Goal: Communication & Community: Answer question/provide support

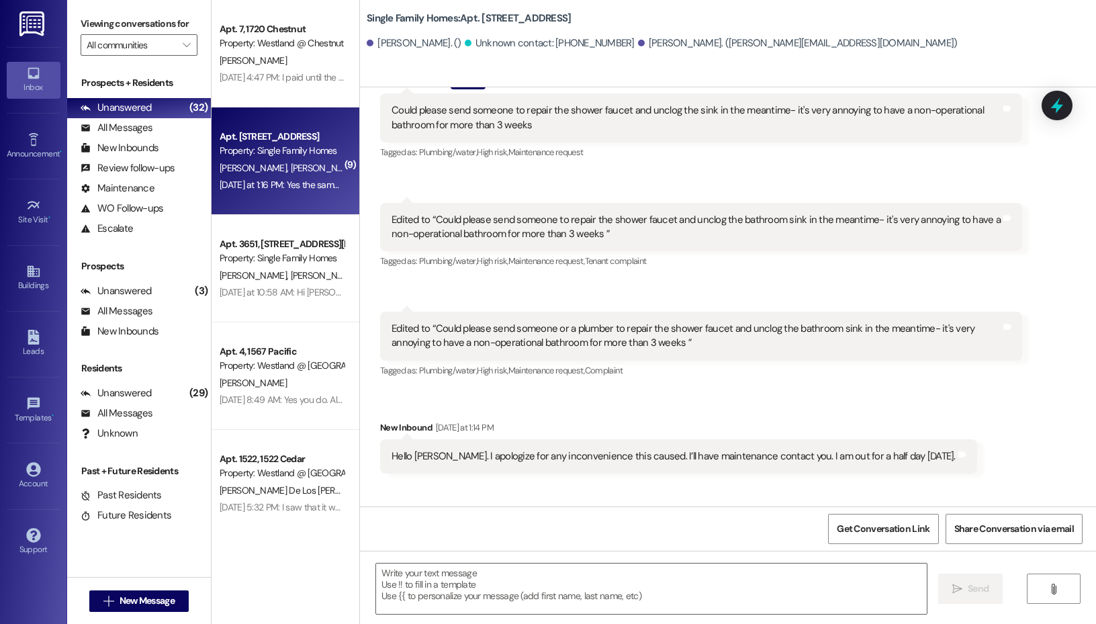
scroll to position [24666, 0]
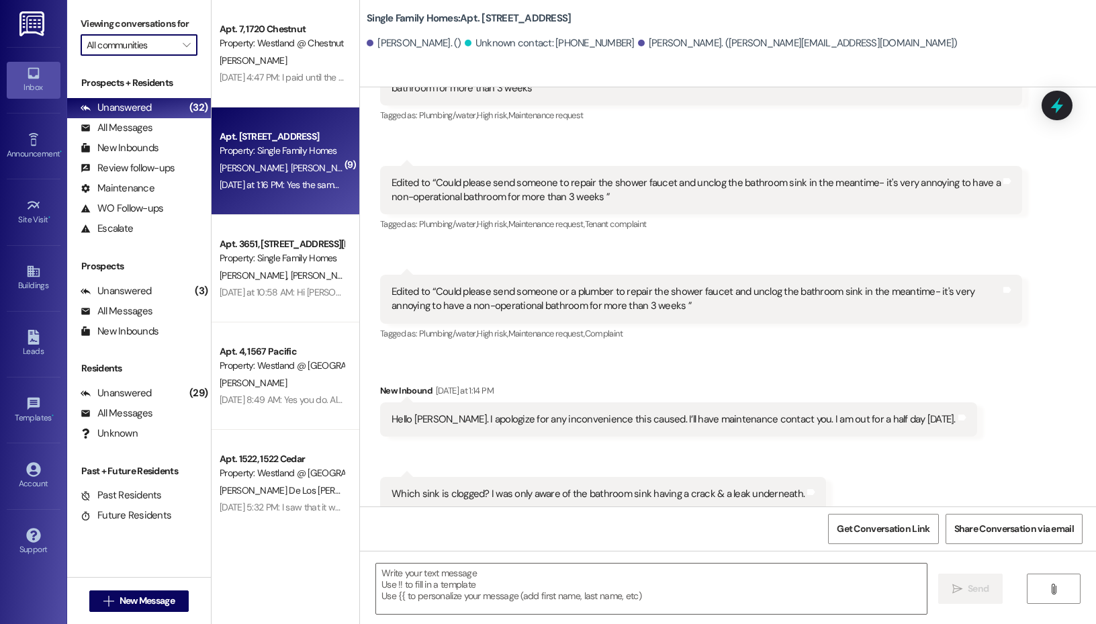
click at [158, 46] on input "All communities" at bounding box center [131, 44] width 89 height 21
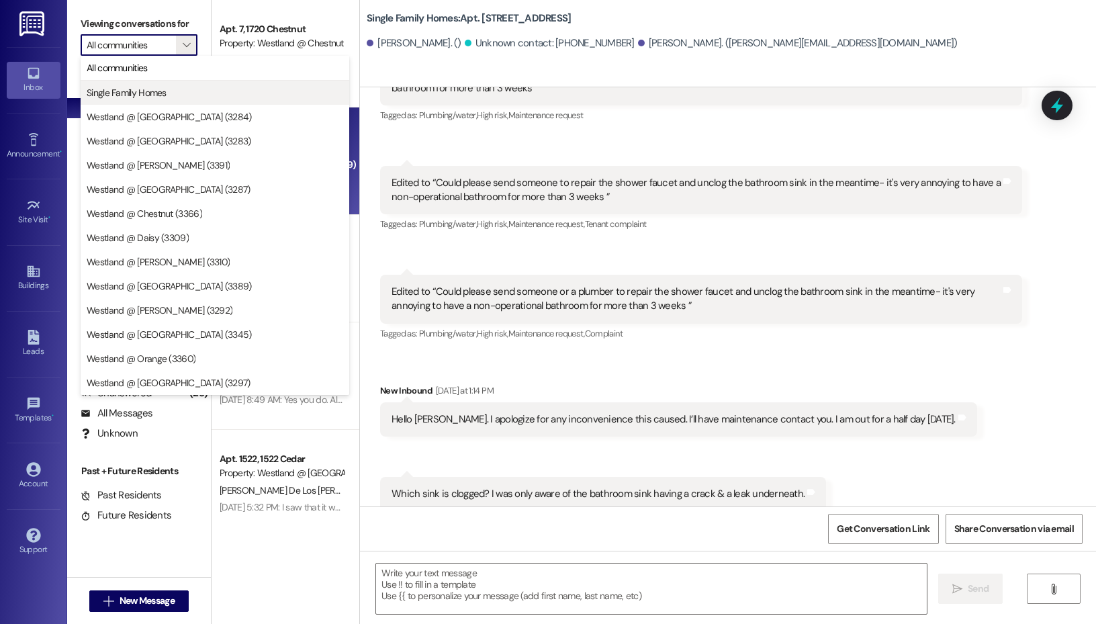
click at [169, 93] on span "Single Family Homes" at bounding box center [215, 92] width 257 height 13
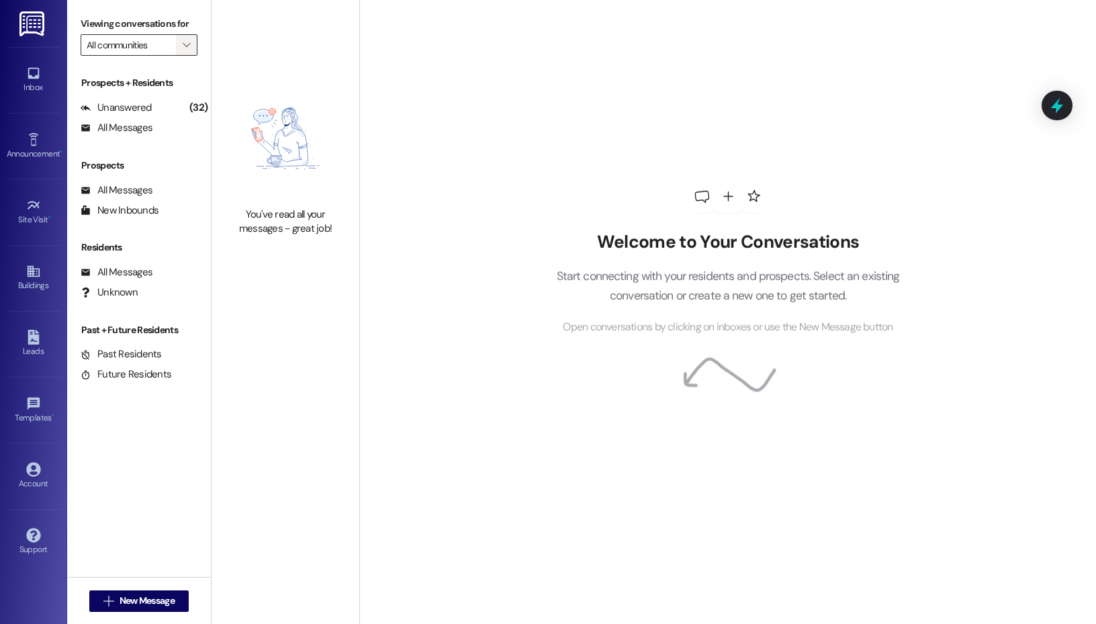
type input "Single Family Homes"
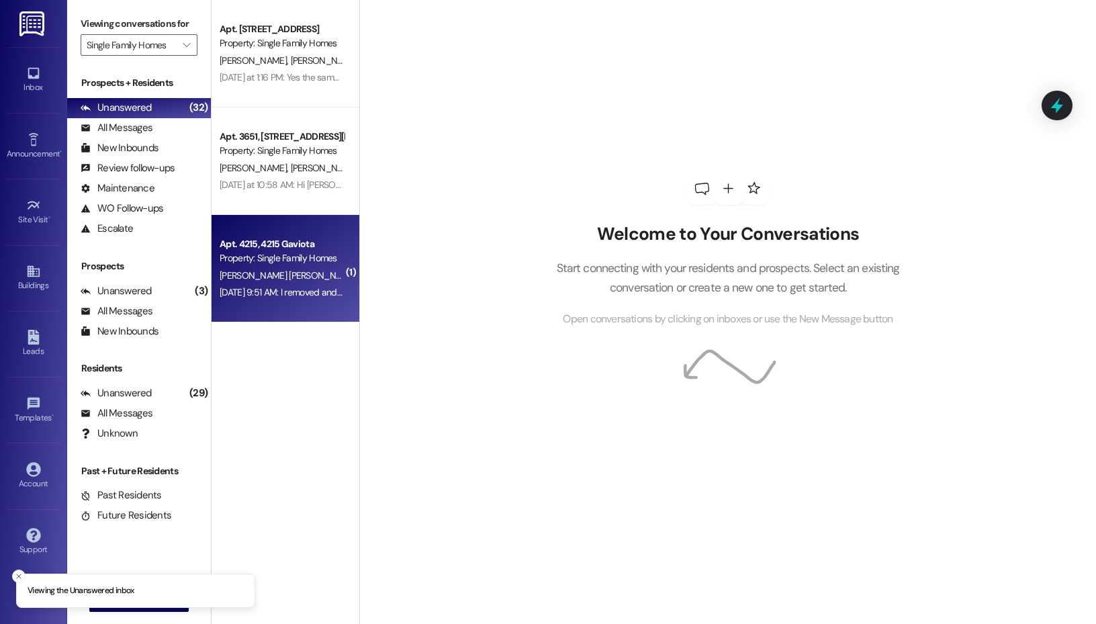
click at [265, 246] on div "Apt. 4215, 4215 Gaviota" at bounding box center [282, 244] width 124 height 14
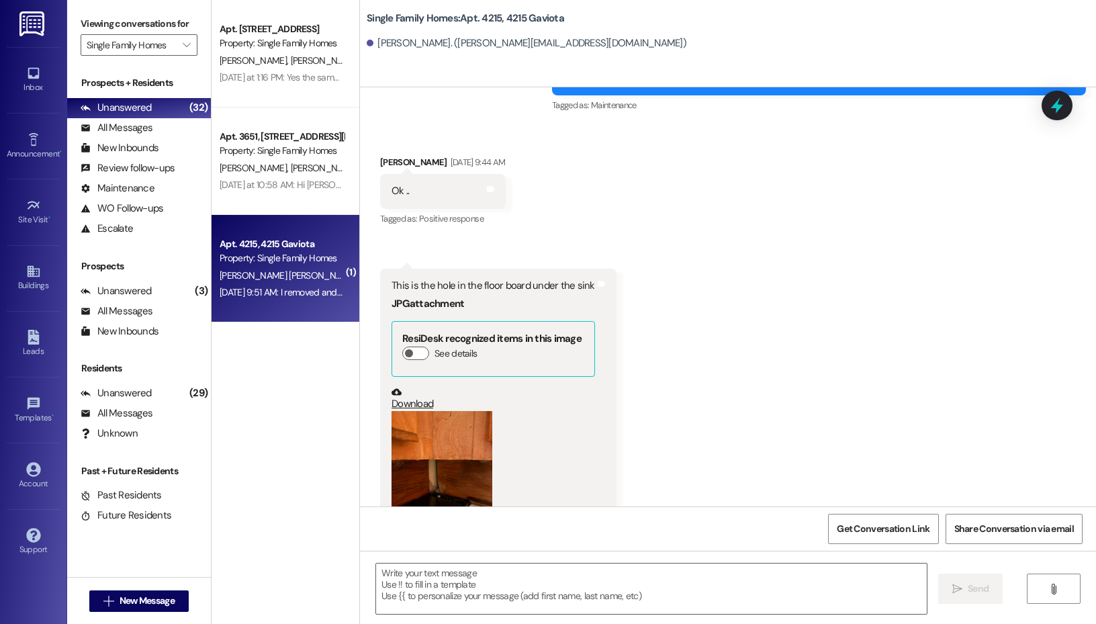
scroll to position [42798, 0]
click at [457, 412] on button "Zoom image" at bounding box center [442, 479] width 101 height 134
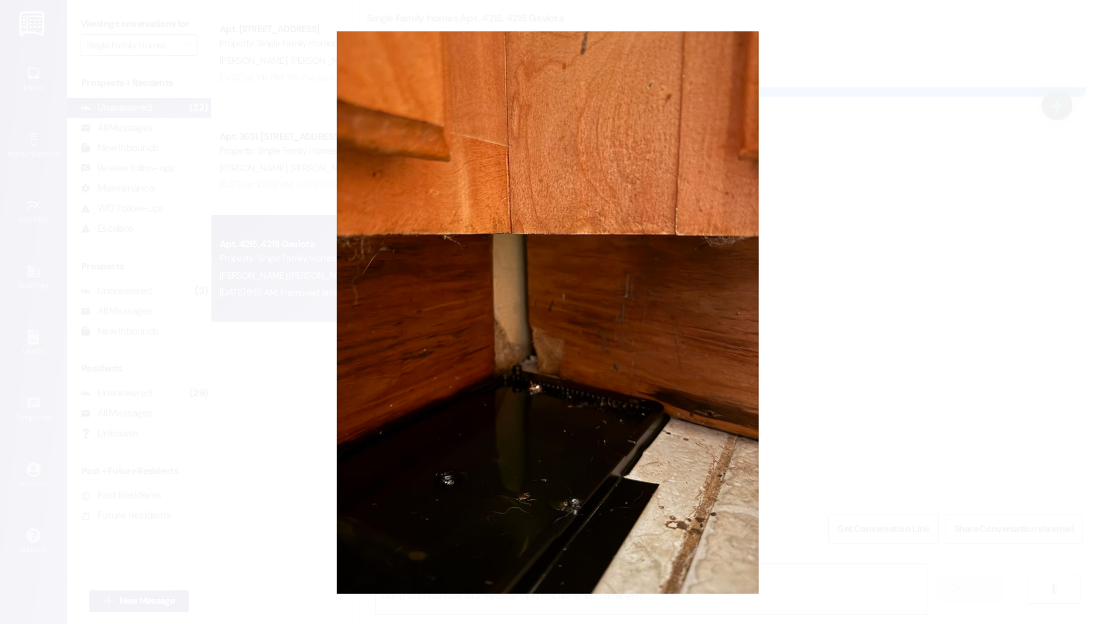
click at [873, 210] on button "Unzoom image" at bounding box center [548, 312] width 1096 height 624
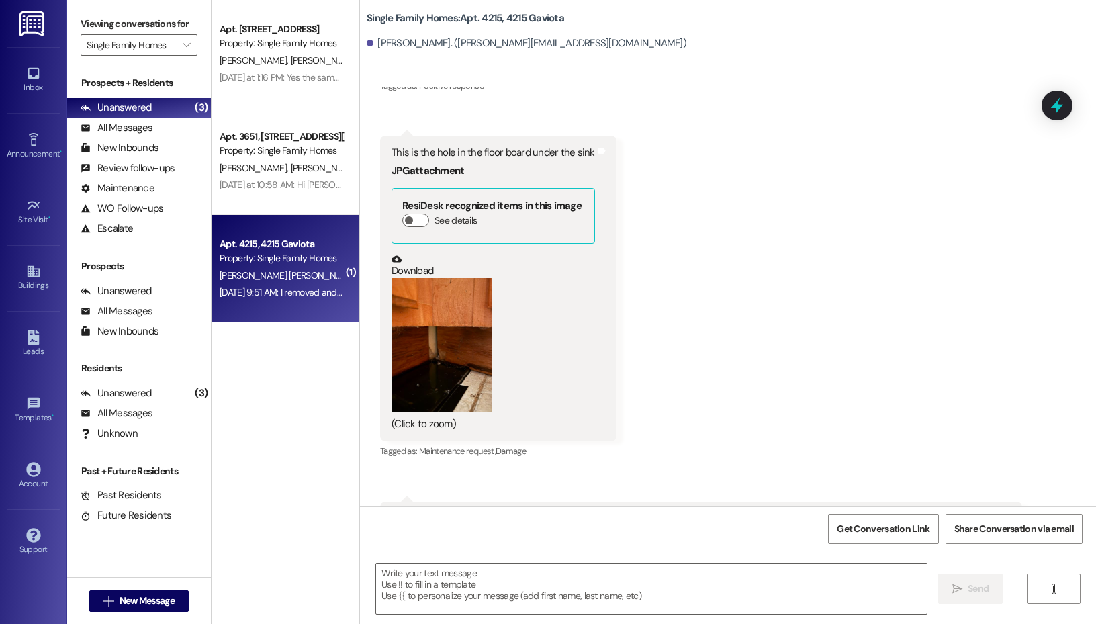
scroll to position [43004, 0]
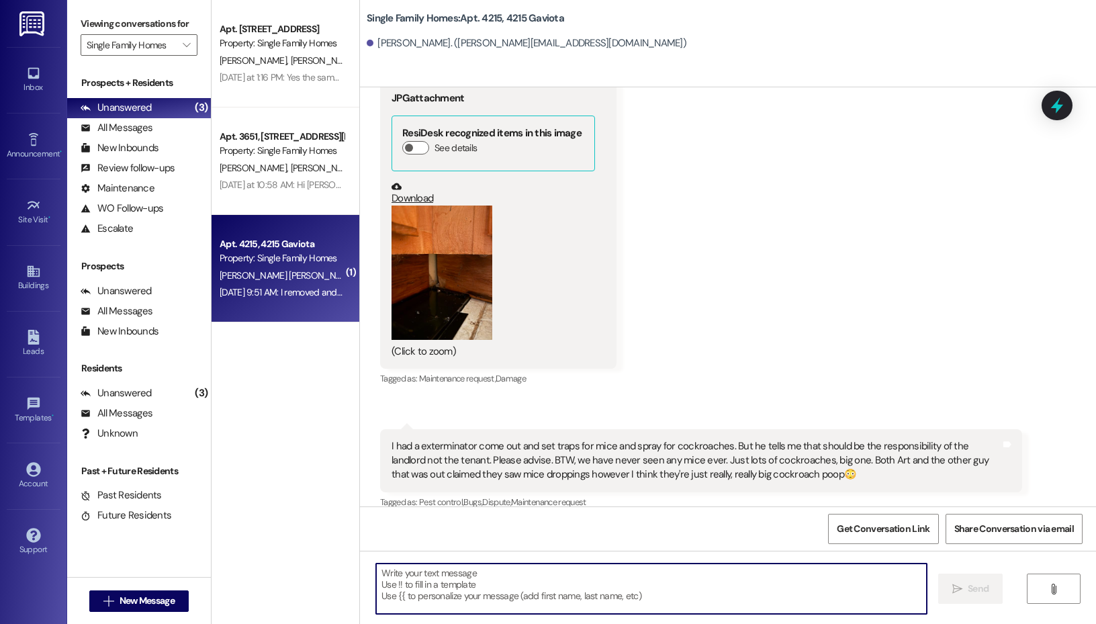
click at [515, 565] on textarea at bounding box center [651, 588] width 551 height 50
paste textarea "Service Request #837444"
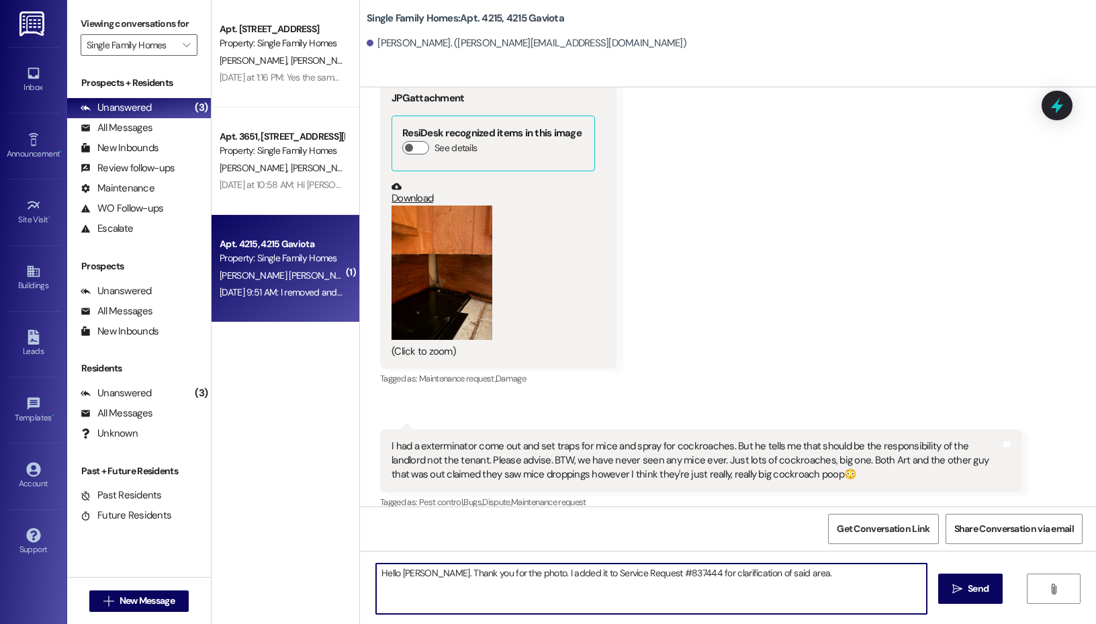
click at [756, 572] on textarea "Hello [PERSON_NAME]. Thank you for the photo. I added it to Service Request #83…" at bounding box center [651, 588] width 551 height 50
click at [756, 573] on textarea "Hello [PERSON_NAME]. Thank you for the photo. I added it to Service Request #83…" at bounding box center [651, 588] width 551 height 50
type textarea "Hello [PERSON_NAME]. Thank you for the photo. I added it to Service Request #83…"
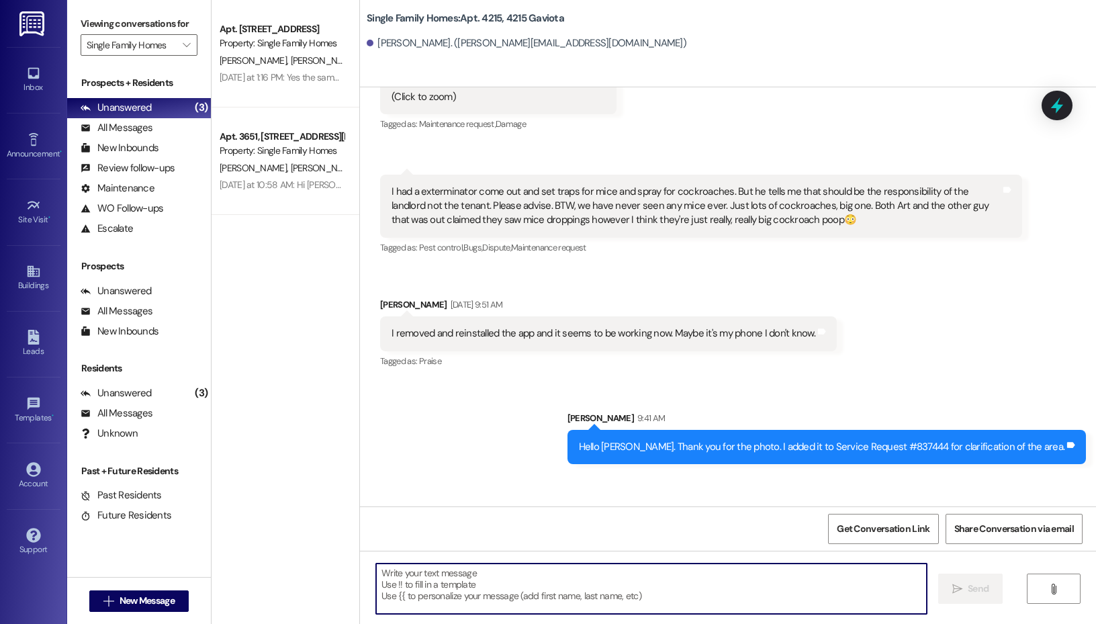
scroll to position [43314, 0]
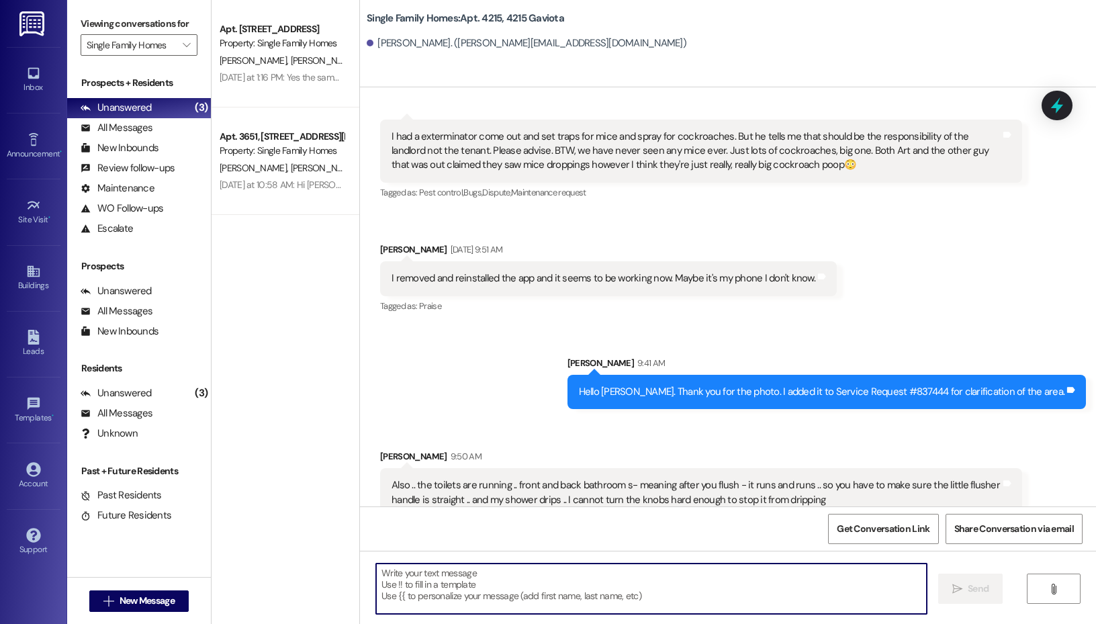
click at [482, 575] on textarea at bounding box center [651, 588] width 551 height 50
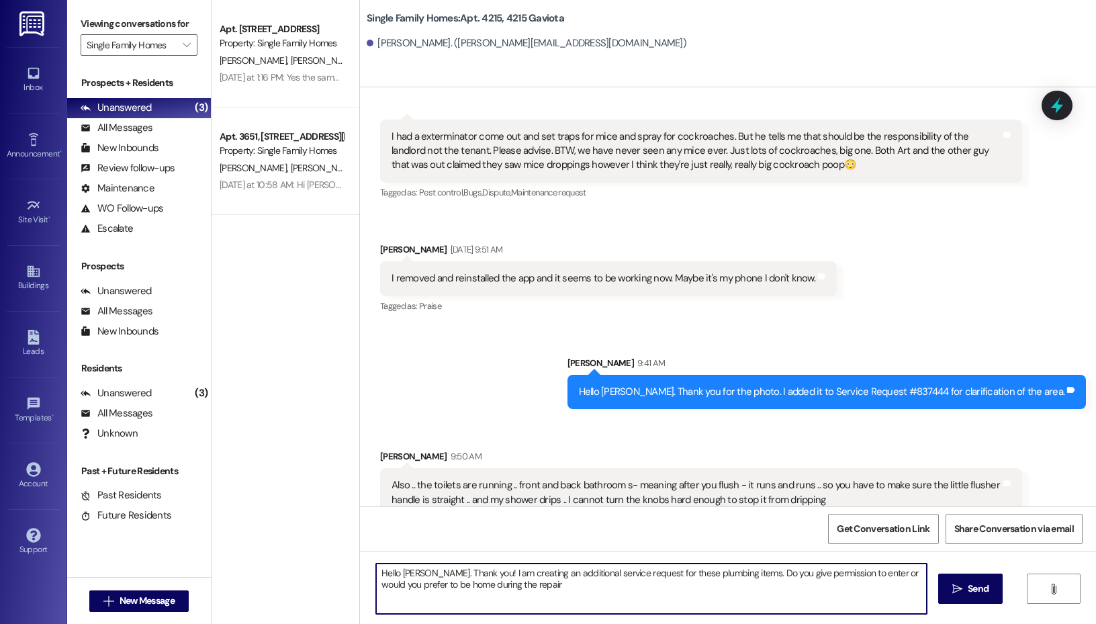
type textarea "Hello [PERSON_NAME]. Thank you! I am creating an additional service request for…"
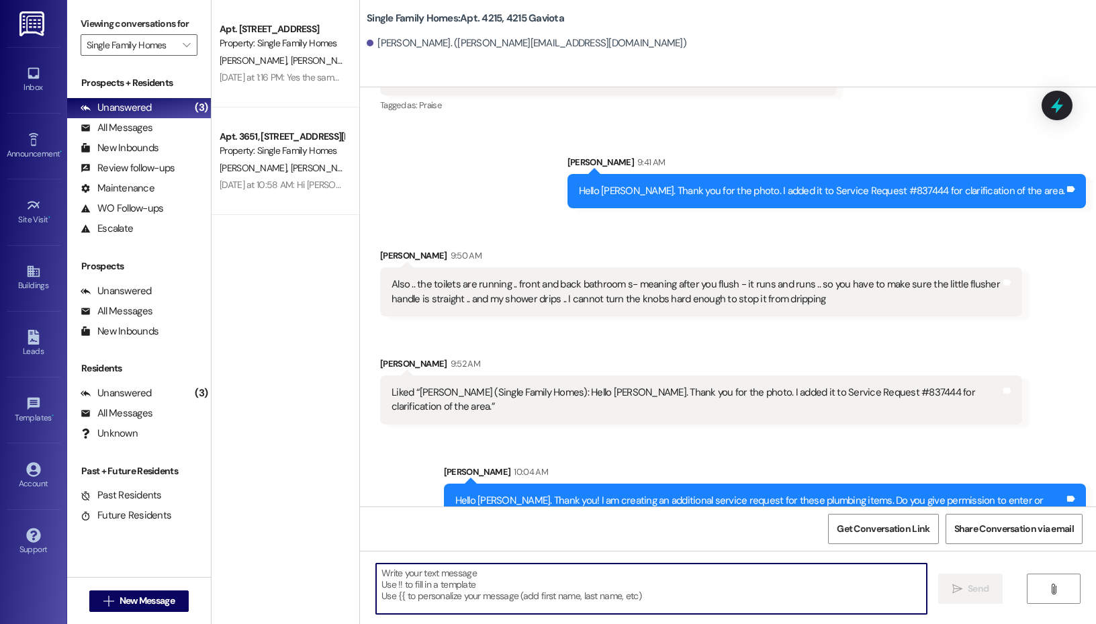
scroll to position [43515, 0]
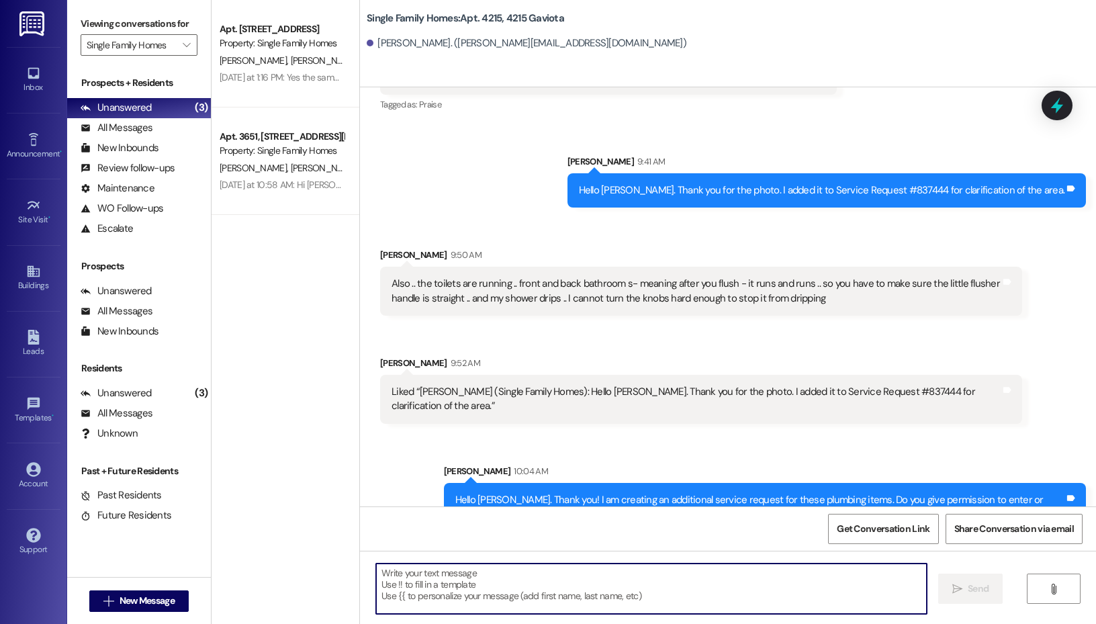
click at [463, 570] on textarea at bounding box center [651, 588] width 551 height 50
click at [463, 582] on textarea at bounding box center [651, 588] width 551 height 50
paste textarea "Service Request #845262"
type textarea "Ok. I have updated the entry notes of Service Request #845262."
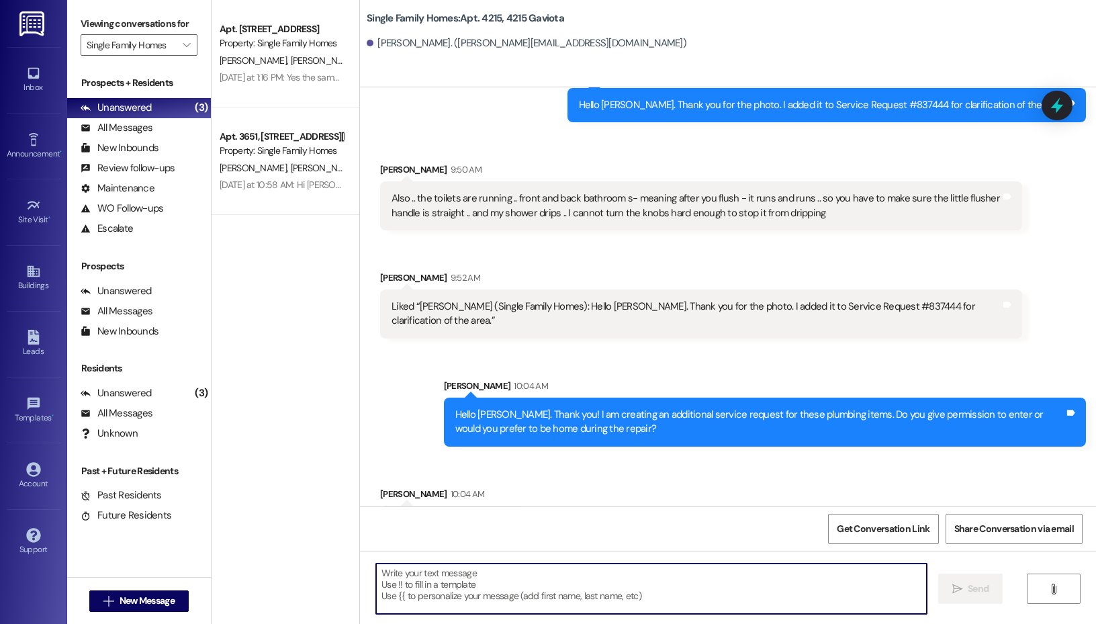
scroll to position [43609, 0]
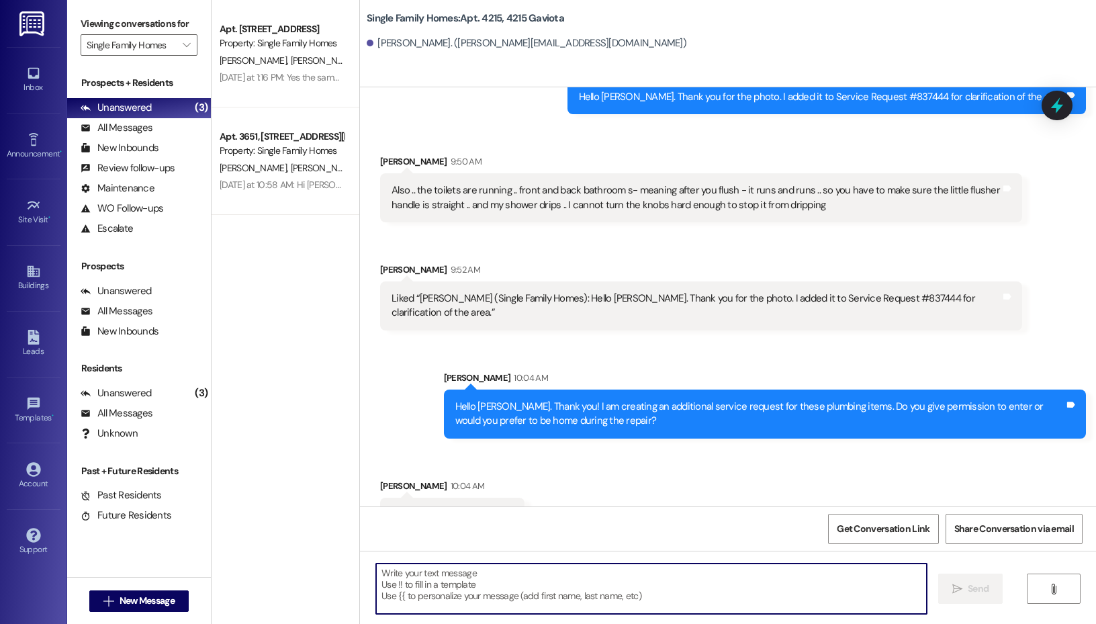
click at [510, 598] on textarea at bounding box center [651, 588] width 551 height 50
type textarea "Sounds good. Thank you."
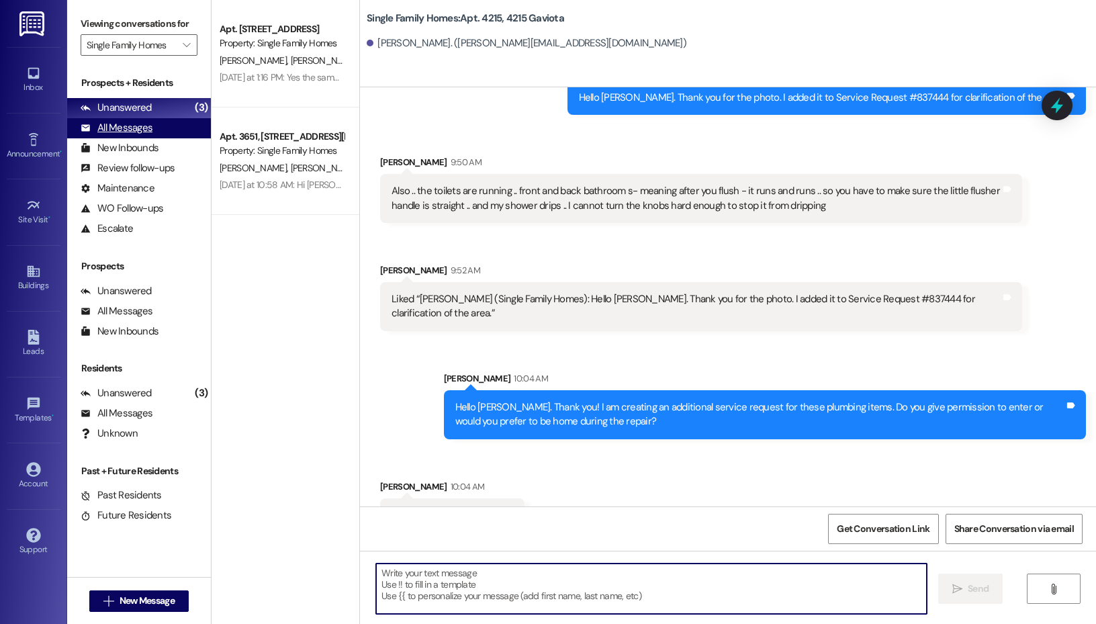
click at [165, 124] on div "All Messages (undefined)" at bounding box center [139, 128] width 144 height 20
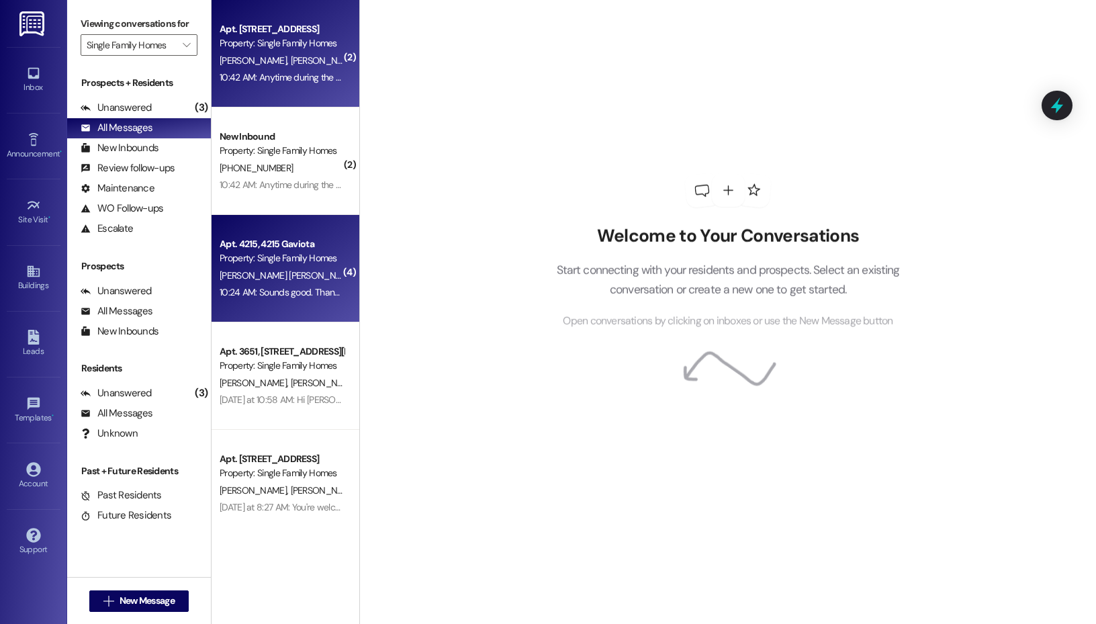
click at [287, 68] on div "[PERSON_NAME] [PERSON_NAME]" at bounding box center [281, 60] width 127 height 17
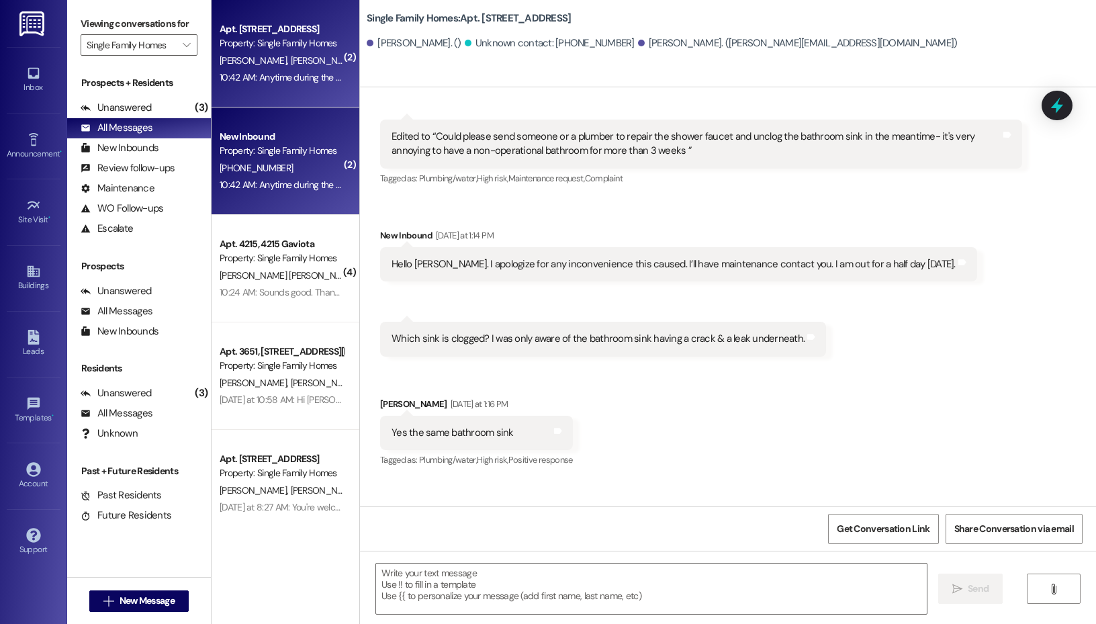
scroll to position [24873, 0]
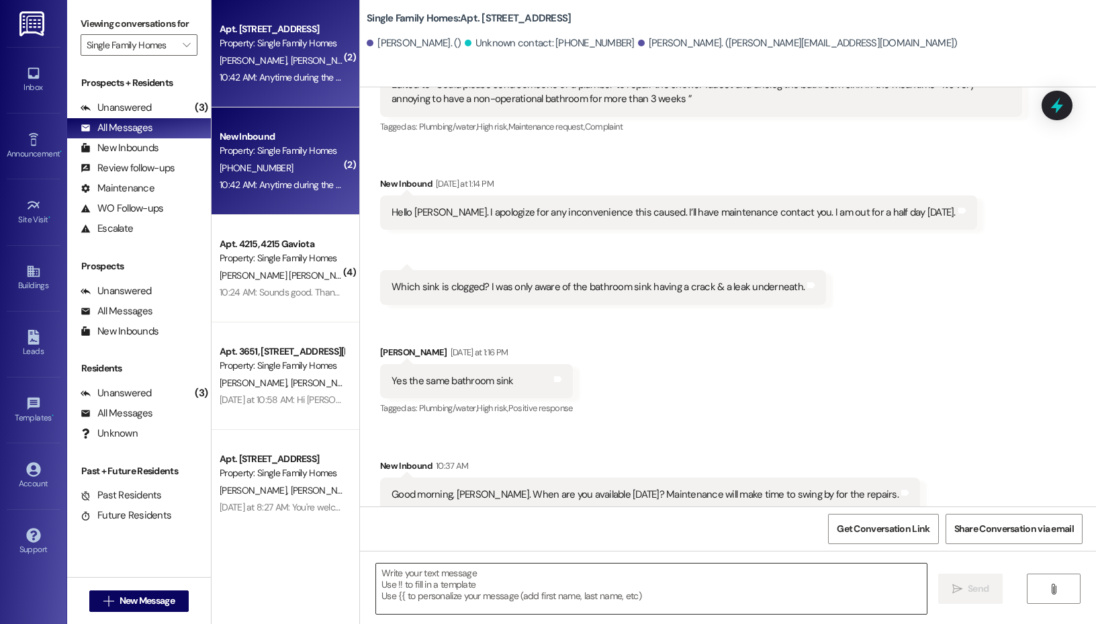
click at [443, 574] on textarea at bounding box center [651, 588] width 551 height 50
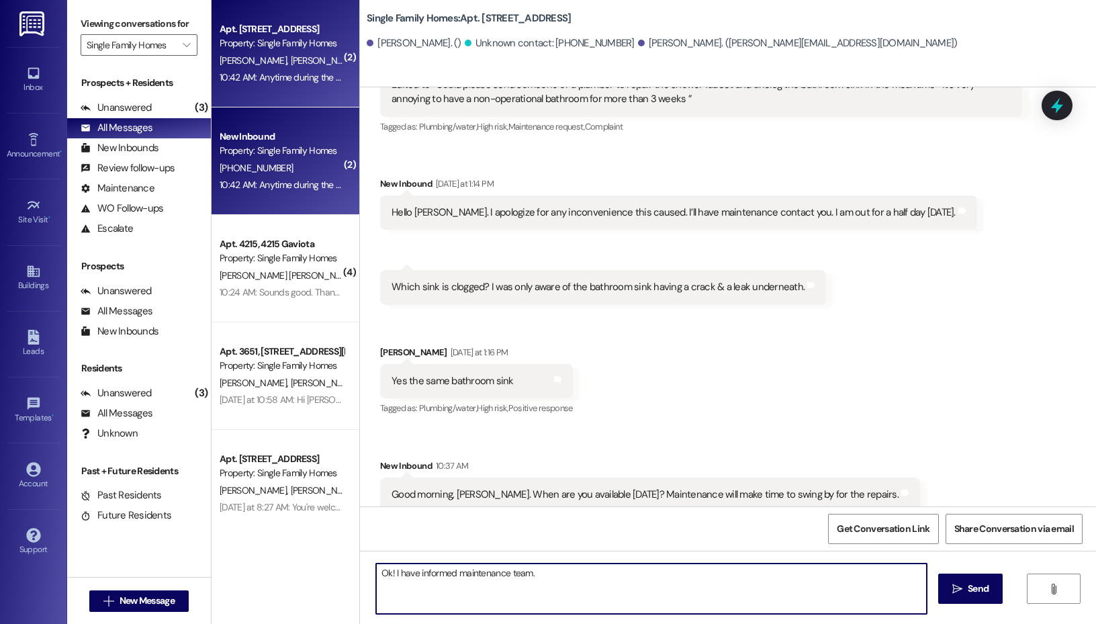
click at [457, 569] on textarea "Ok! I have informed maintenance team." at bounding box center [651, 588] width 551 height 50
click at [629, 574] on textarea "Ok! I have informed my maintenance team." at bounding box center [651, 588] width 551 height 50
type textarea "Ok! I have informed my maintenance team."
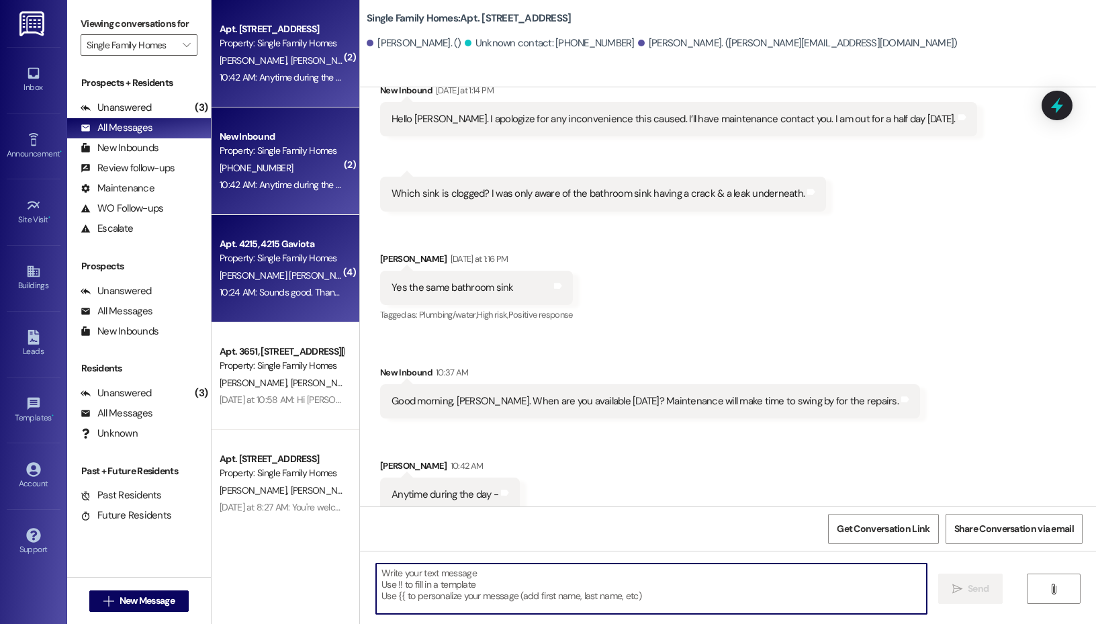
click at [294, 281] on div "[PERSON_NAME] [PERSON_NAME]" at bounding box center [281, 275] width 127 height 17
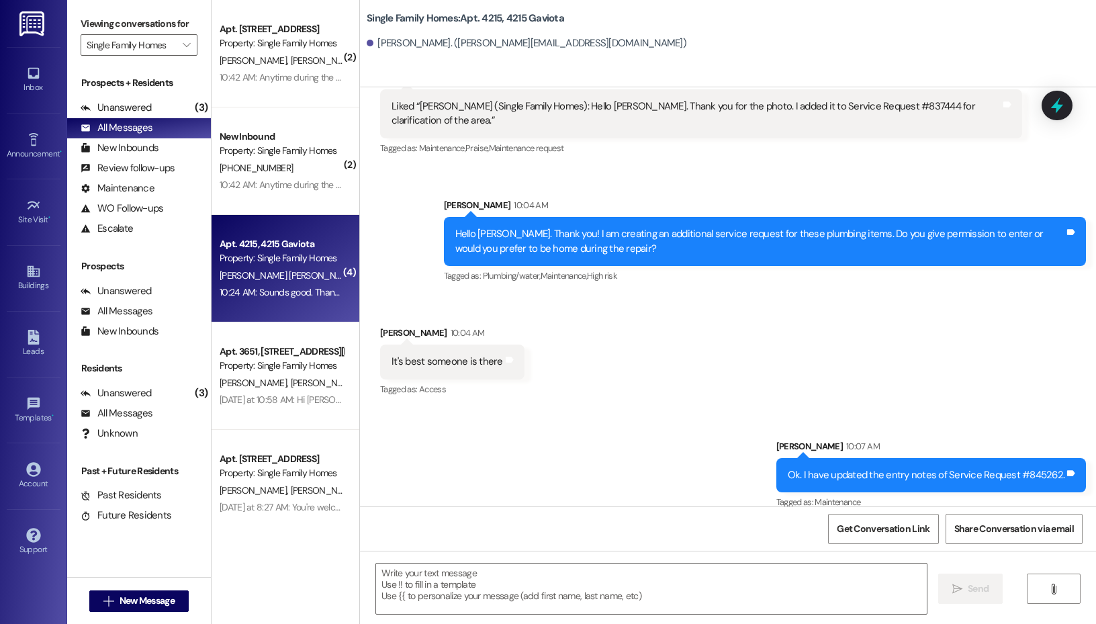
scroll to position [43918, 0]
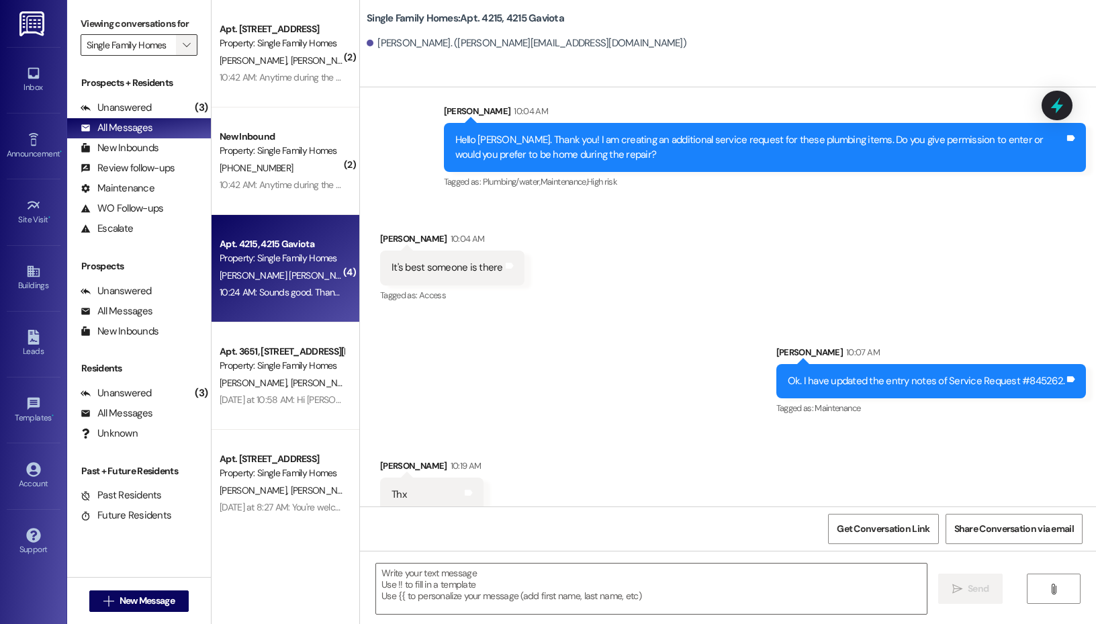
click at [177, 49] on button "" at bounding box center [186, 44] width 21 height 21
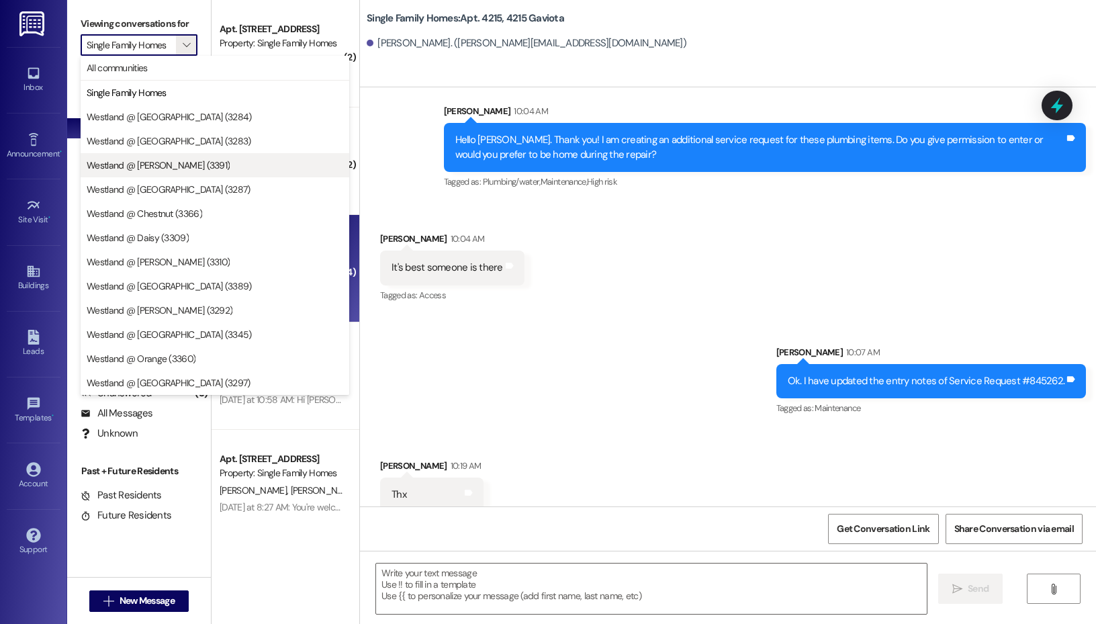
click at [179, 158] on span "Westland @ [PERSON_NAME] (3391)" at bounding box center [158, 164] width 143 height 13
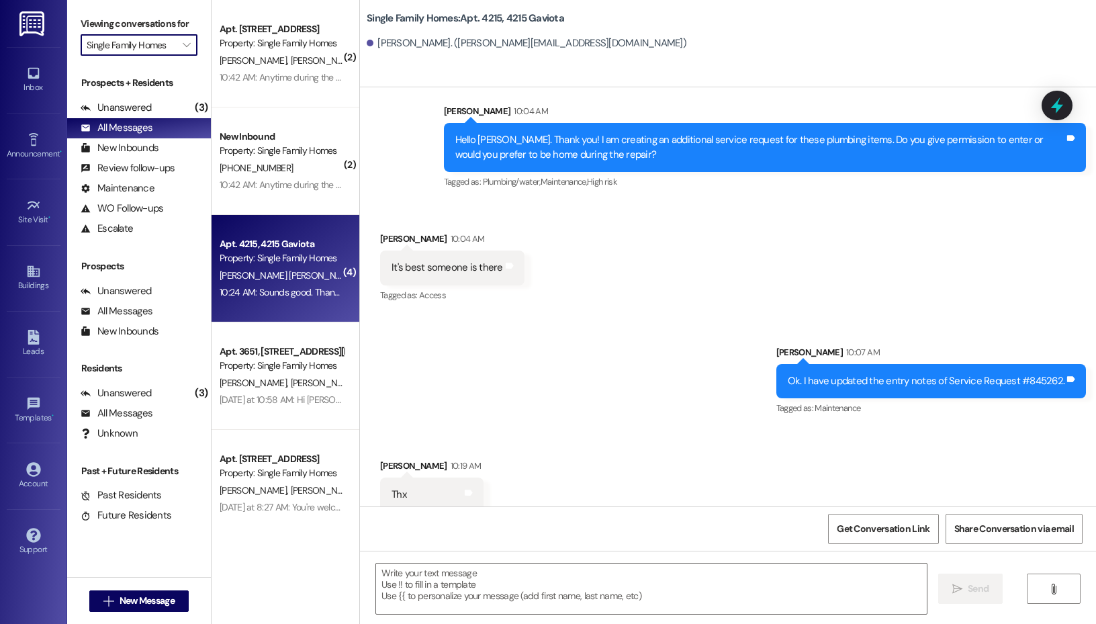
type input "Westland @ [PERSON_NAME] (3391)"
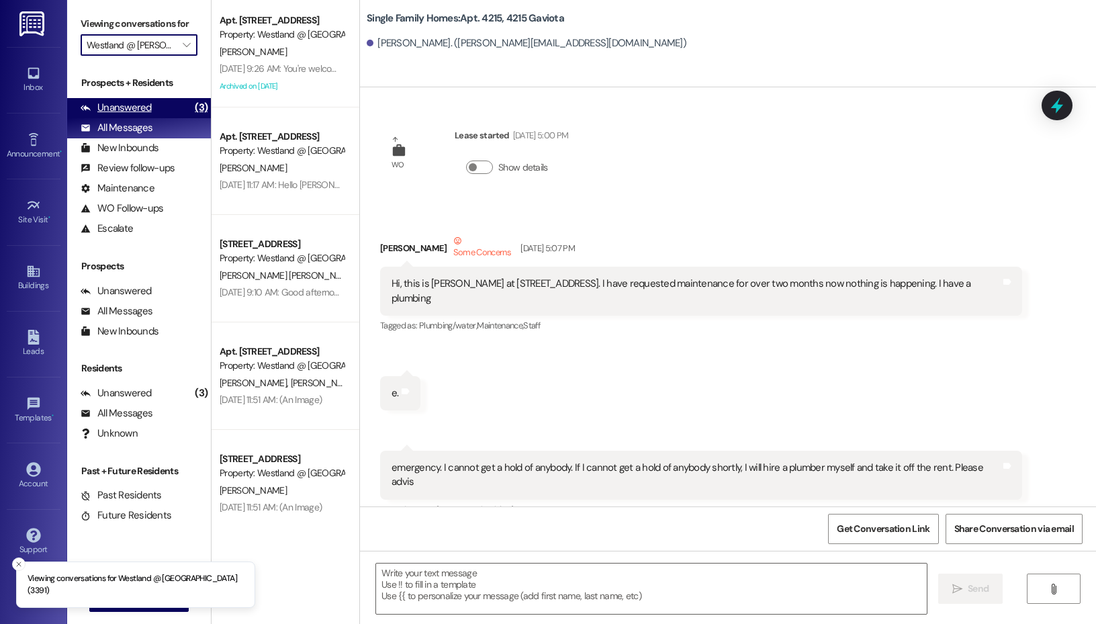
click at [155, 108] on div "Unanswered (3)" at bounding box center [139, 108] width 144 height 20
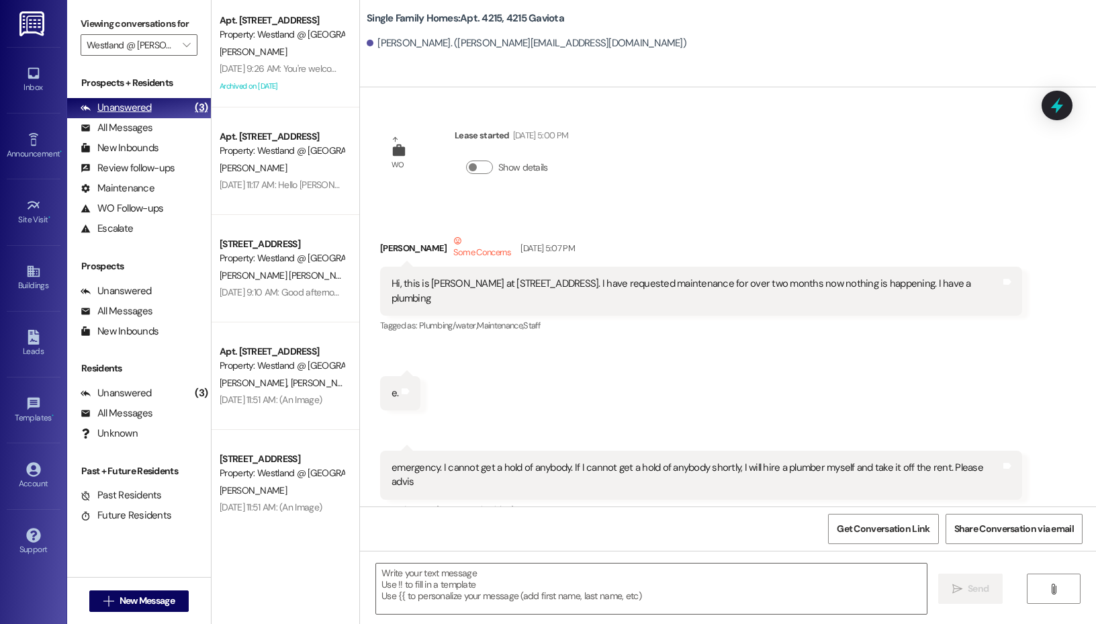
scroll to position [43824, 0]
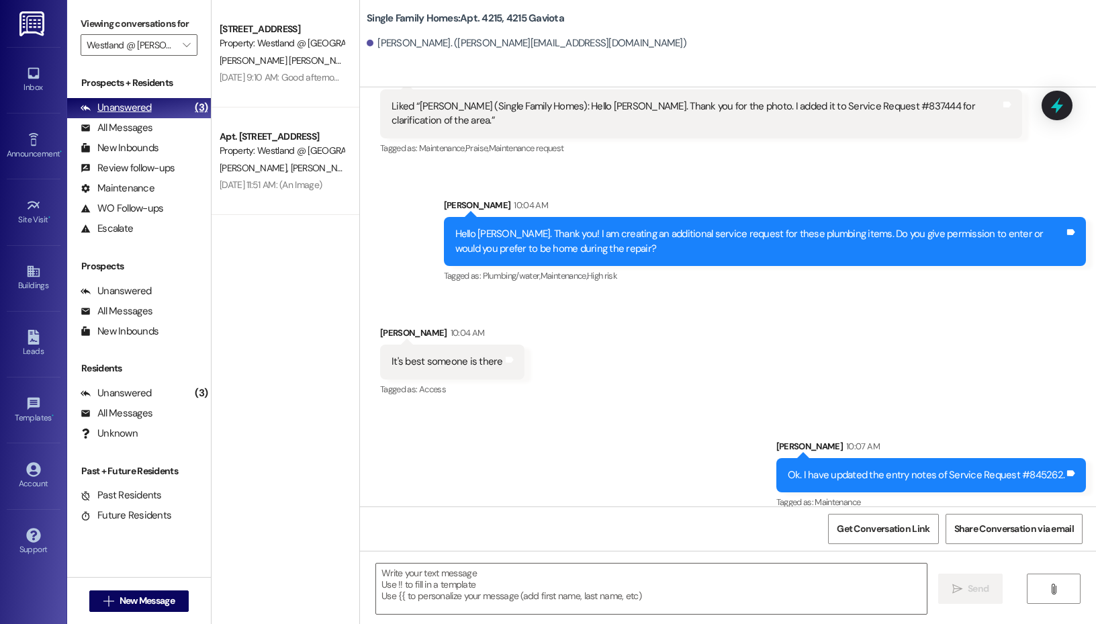
click at [155, 108] on div "Unanswered (3)" at bounding box center [139, 108] width 144 height 20
click at [185, 45] on icon "" at bounding box center [186, 45] width 7 height 11
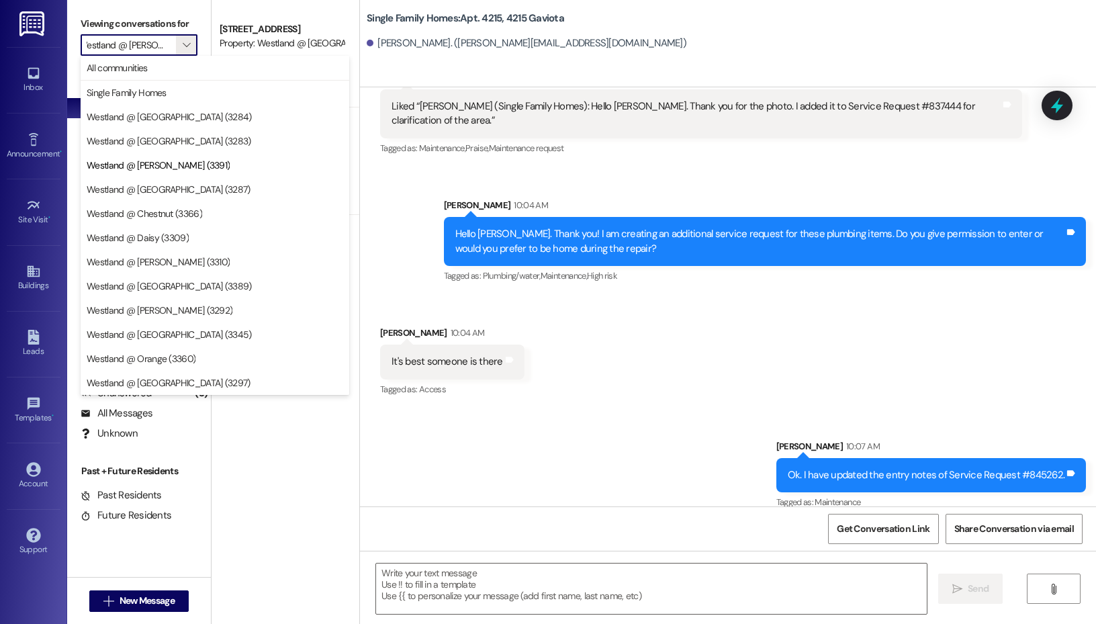
scroll to position [0, 0]
